Goal: Find contact information: Find contact information

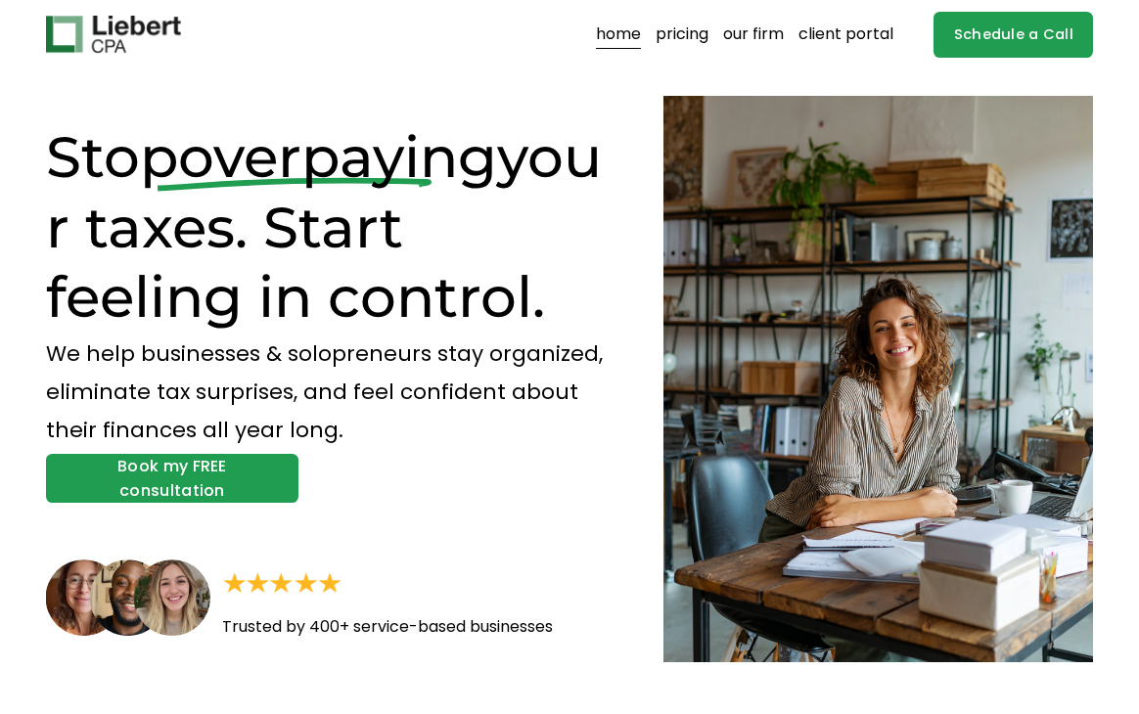
click at [769, 40] on link "our firm" at bounding box center [753, 34] width 61 height 31
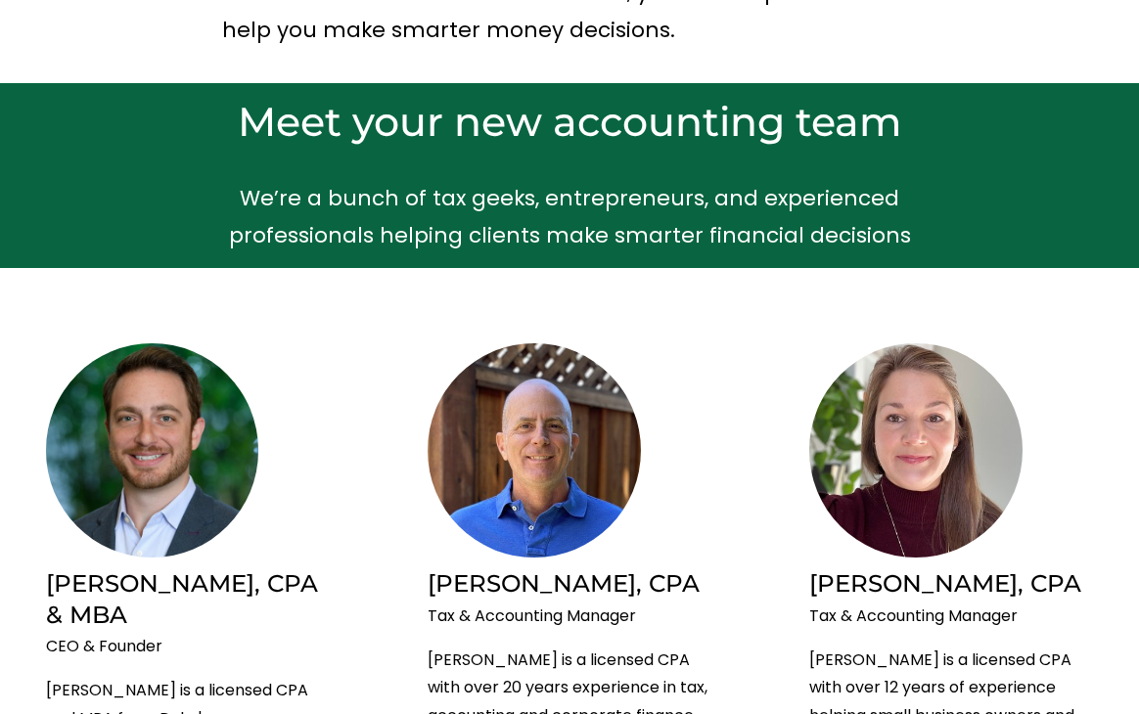
scroll to position [624, 0]
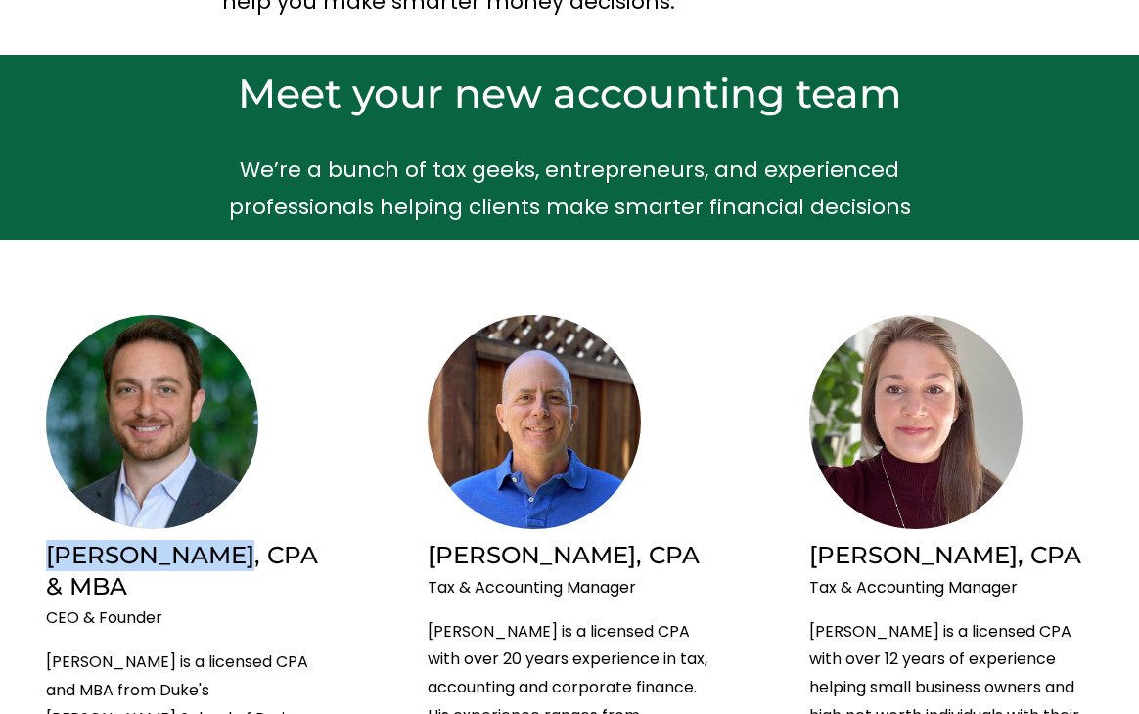
drag, startPoint x: 39, startPoint y: 559, endPoint x: 206, endPoint y: 563, distance: 167.4
copy h2 "[PERSON_NAME]"
click at [189, 573] on h2 "[PERSON_NAME], CPA & MBA" at bounding box center [188, 571] width 284 height 62
drag, startPoint x: 204, startPoint y: 559, endPoint x: 55, endPoint y: 562, distance: 148.7
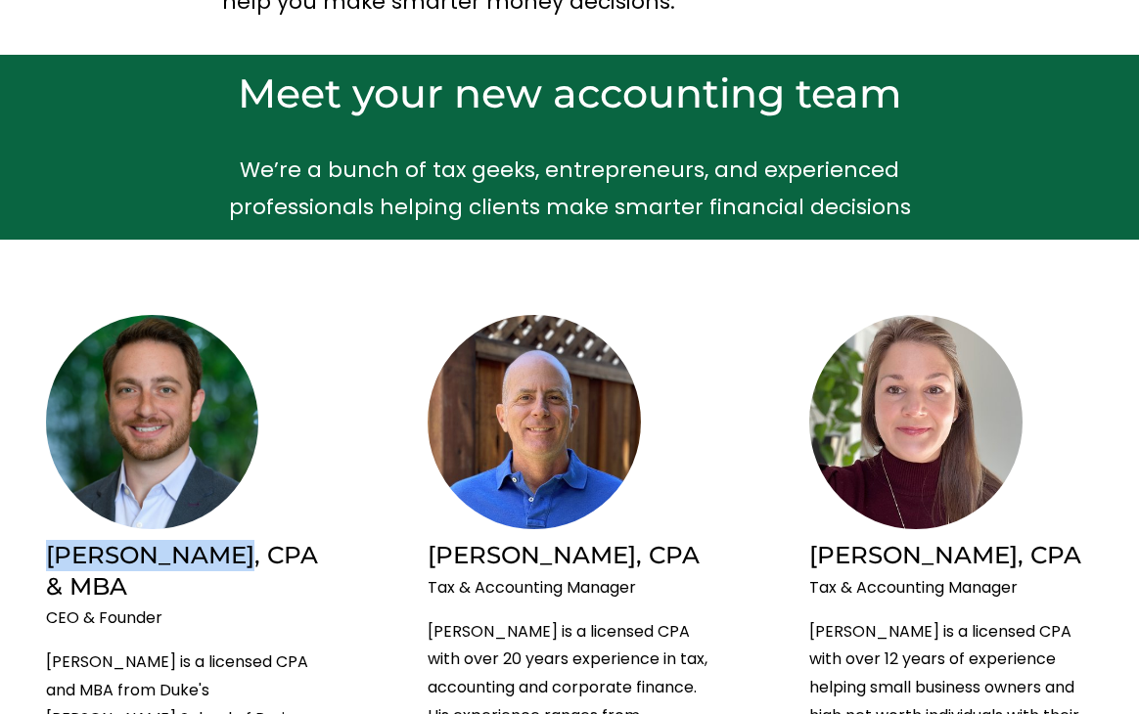
click at [55, 562] on h2 "[PERSON_NAME], CPA & MBA" at bounding box center [188, 571] width 284 height 62
copy h2 "[PERSON_NAME]"
